Goal: Information Seeking & Learning: Learn about a topic

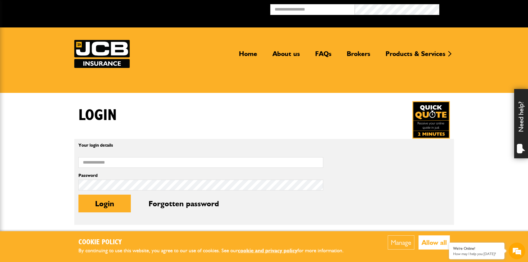
click at [88, 154] on label "Email address" at bounding box center [200, 153] width 245 height 4
click at [88, 157] on input "Email address" at bounding box center [200, 162] width 245 height 11
click at [89, 158] on input "Email address" at bounding box center [200, 162] width 245 height 11
drag, startPoint x: 86, startPoint y: 163, endPoint x: 59, endPoint y: 163, distance: 27.2
click at [59, 163] on body "Cookie Policy By continuing to use this website, you agree to our use of cookie…" at bounding box center [264, 201] width 528 height 403
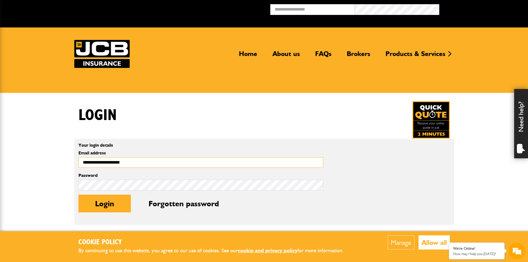
type input "**********"
click at [105, 178] on div "Password" at bounding box center [200, 181] width 245 height 17
click at [95, 207] on button "Login" at bounding box center [104, 204] width 52 height 18
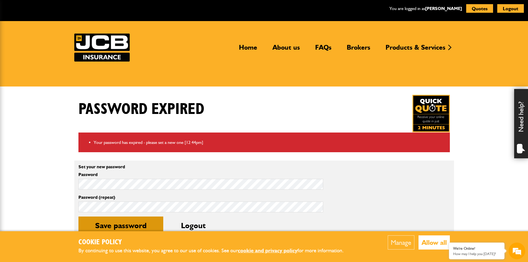
click at [136, 225] on button "Save password" at bounding box center [120, 226] width 85 height 18
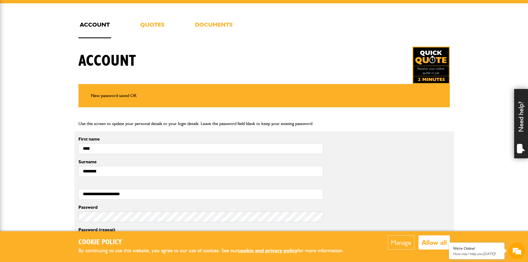
scroll to position [166, 0]
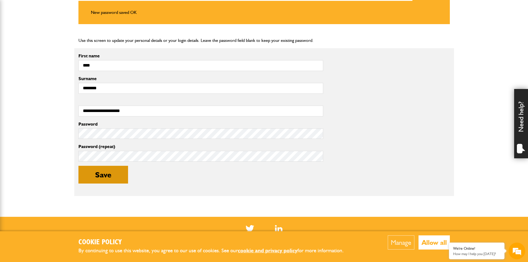
click at [109, 172] on button "Save" at bounding box center [103, 175] width 50 height 18
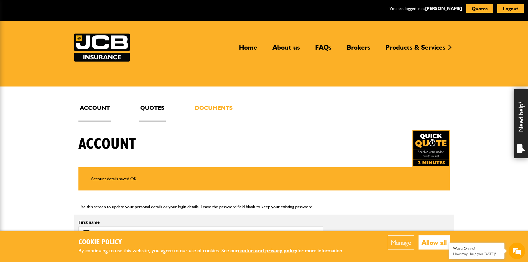
click at [141, 106] on link "Quotes" at bounding box center [152, 112] width 27 height 18
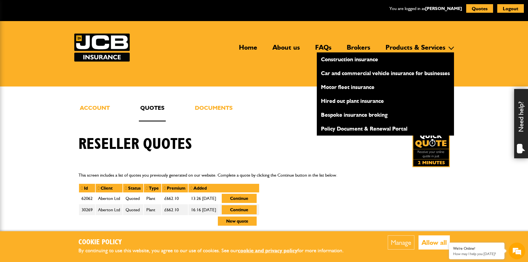
click at [337, 73] on link "Car and commercial vehicle insurance for businesses" at bounding box center [385, 72] width 137 height 9
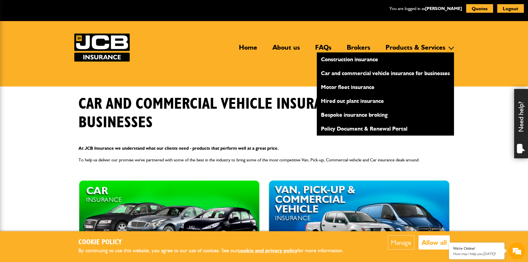
click at [350, 59] on link "Construction insurance" at bounding box center [385, 59] width 137 height 9
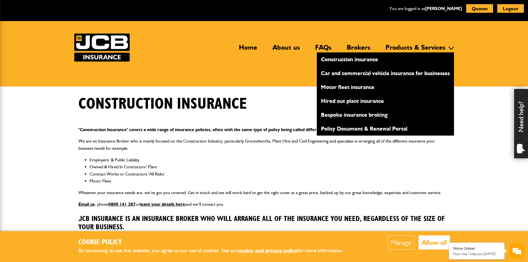
click at [347, 86] on link "Motor fleet insurance" at bounding box center [385, 86] width 137 height 9
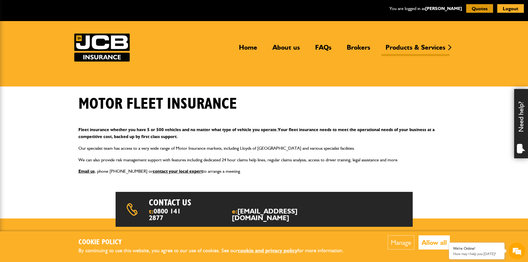
click at [469, 9] on button "Quotes" at bounding box center [479, 8] width 27 height 9
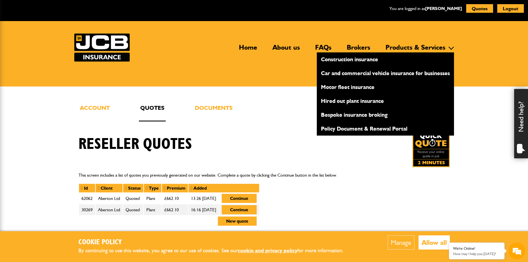
click at [353, 101] on link "Hired out plant insurance" at bounding box center [385, 100] width 137 height 9
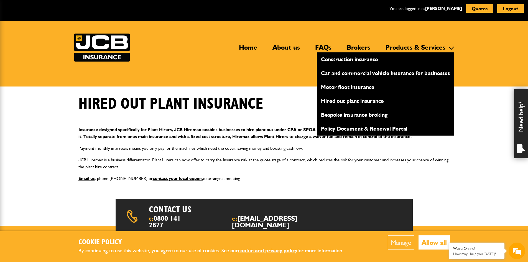
click at [352, 83] on link "Motor fleet insurance" at bounding box center [385, 86] width 137 height 9
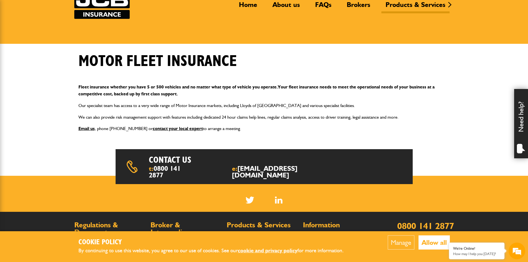
scroll to position [28, 0]
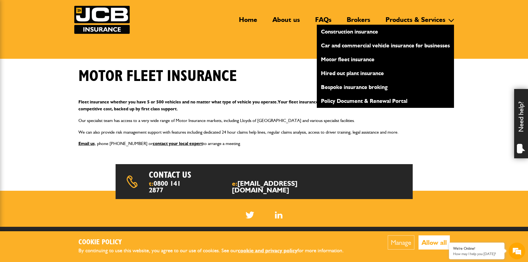
click at [356, 47] on link "Car and commercial vehicle insurance for businesses" at bounding box center [385, 45] width 137 height 9
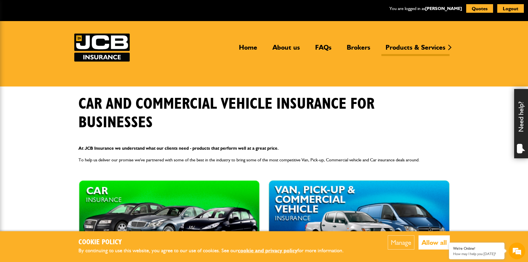
scroll to position [111, 0]
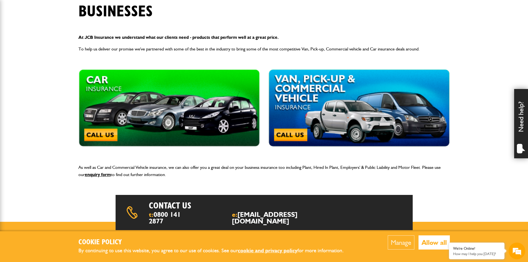
click at [307, 110] on img at bounding box center [359, 108] width 182 height 78
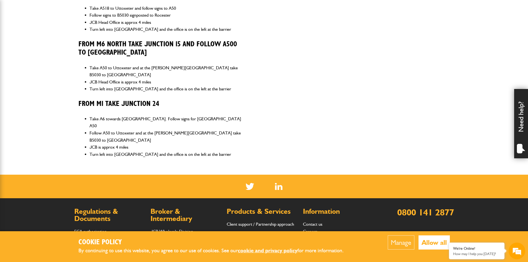
scroll to position [360, 0]
